Goal: Information Seeking & Learning: Find specific page/section

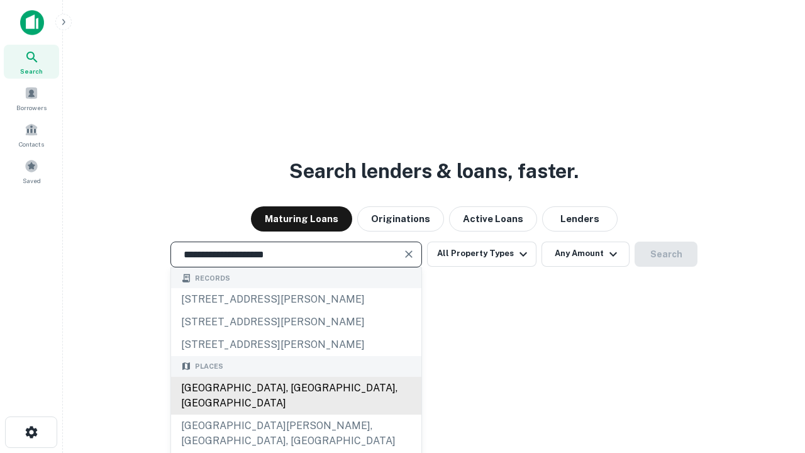
click at [296, 415] on div "[GEOGRAPHIC_DATA], [GEOGRAPHIC_DATA], [GEOGRAPHIC_DATA]" at bounding box center [296, 396] width 250 height 38
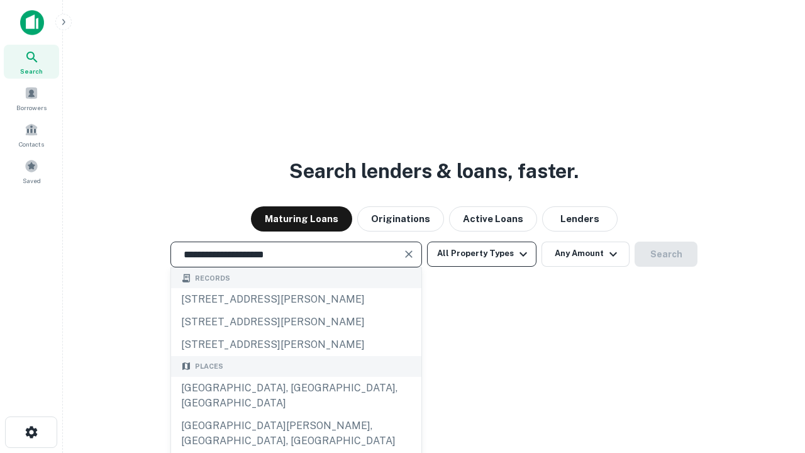
click at [482, 254] on button "All Property Types" at bounding box center [481, 254] width 109 height 25
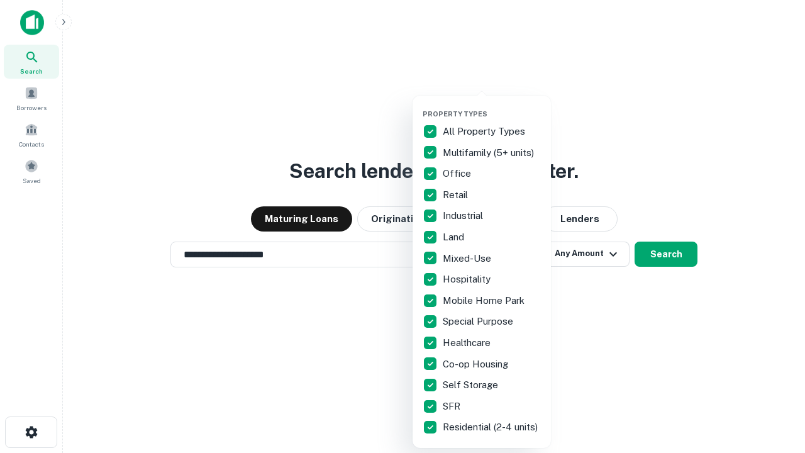
type input "**********"
click at [492, 106] on button "button" at bounding box center [492, 106] width 138 height 1
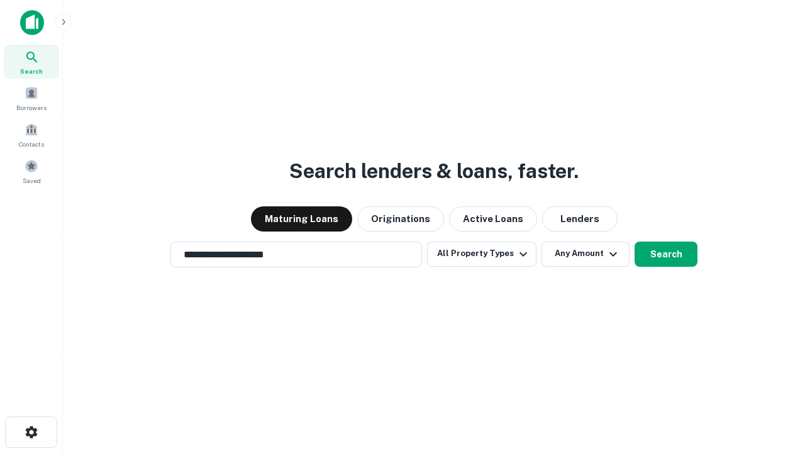
scroll to position [8, 152]
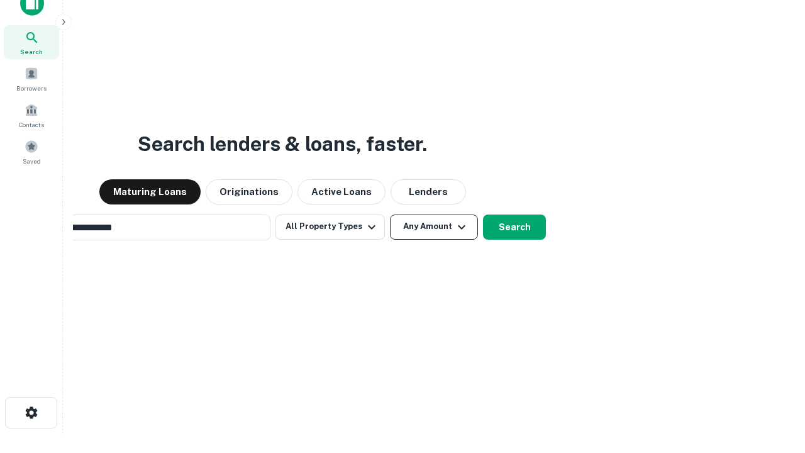
click at [390, 215] on button "Any Amount" at bounding box center [434, 227] width 88 height 25
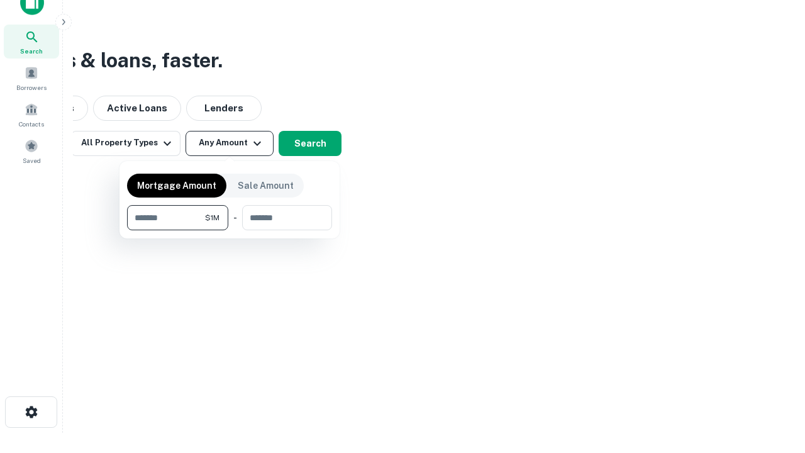
type input "*******"
click at [230, 230] on button "button" at bounding box center [229, 230] width 205 height 1
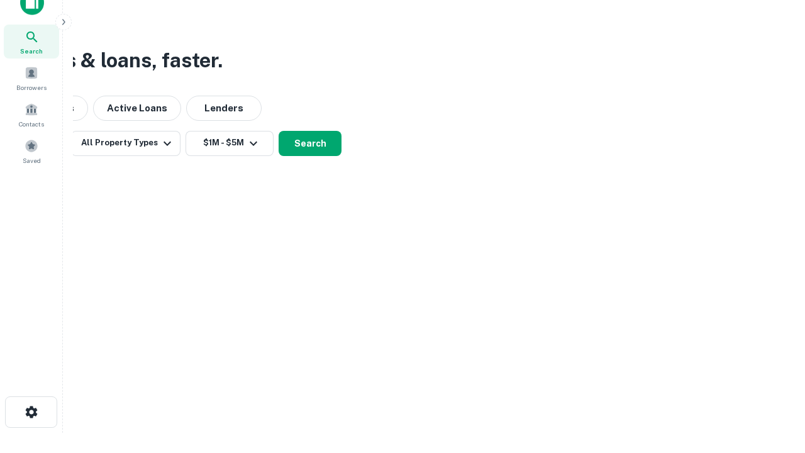
scroll to position [8, 232]
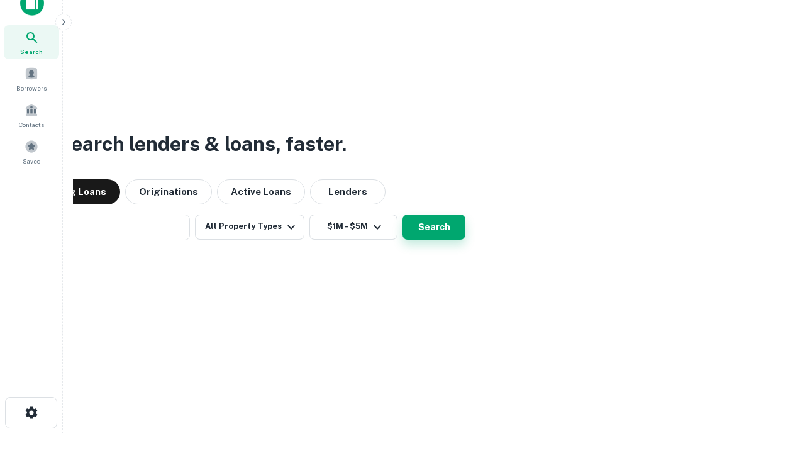
click at [403, 215] on button "Search" at bounding box center [434, 227] width 63 height 25
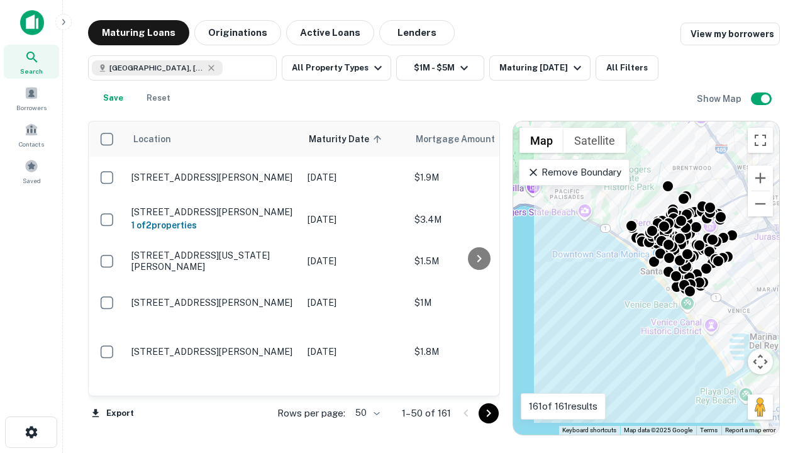
click at [365, 413] on body "Search Borrowers Contacts Saved Maturing Loans Originations Active Loans Lender…" at bounding box center [402, 226] width 805 height 453
click at [366, 381] on li "25" at bounding box center [366, 381] width 36 height 23
